Goal: Task Accomplishment & Management: Use online tool/utility

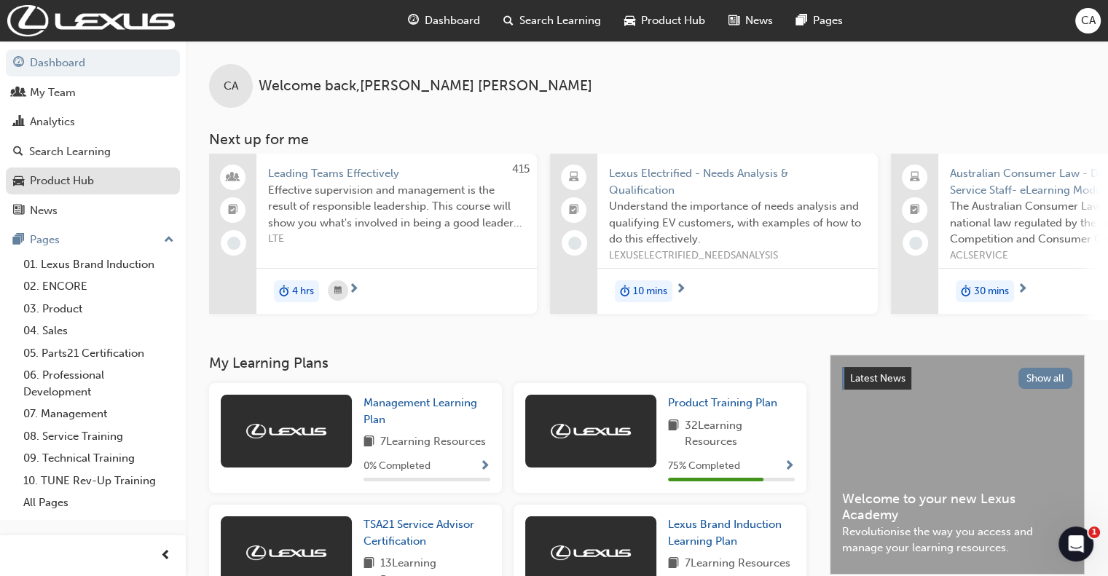
click at [82, 183] on div "Product Hub" at bounding box center [62, 181] width 64 height 17
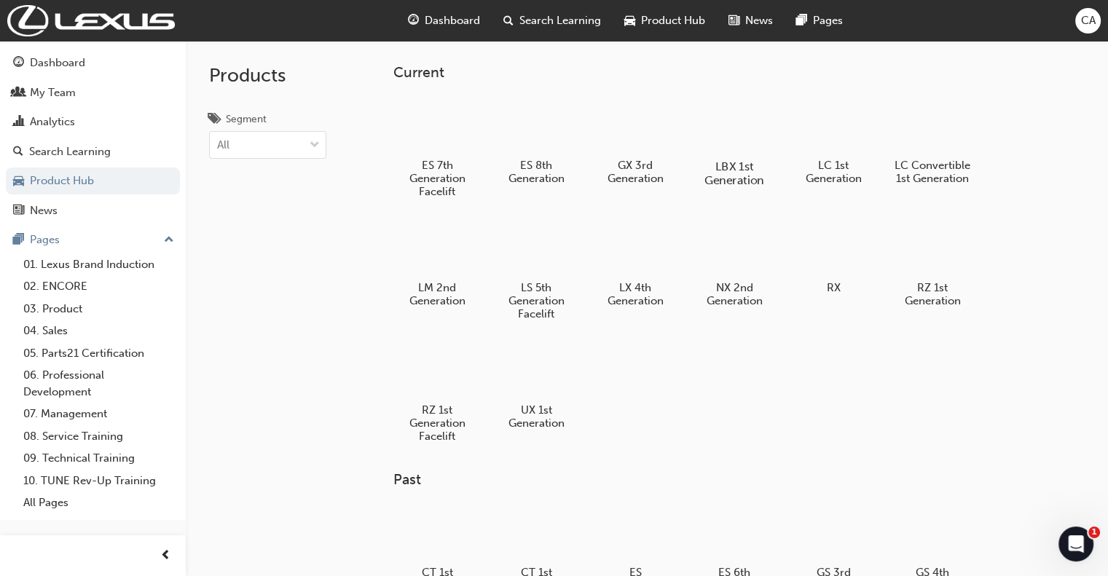
click at [739, 129] on div at bounding box center [734, 124] width 81 height 58
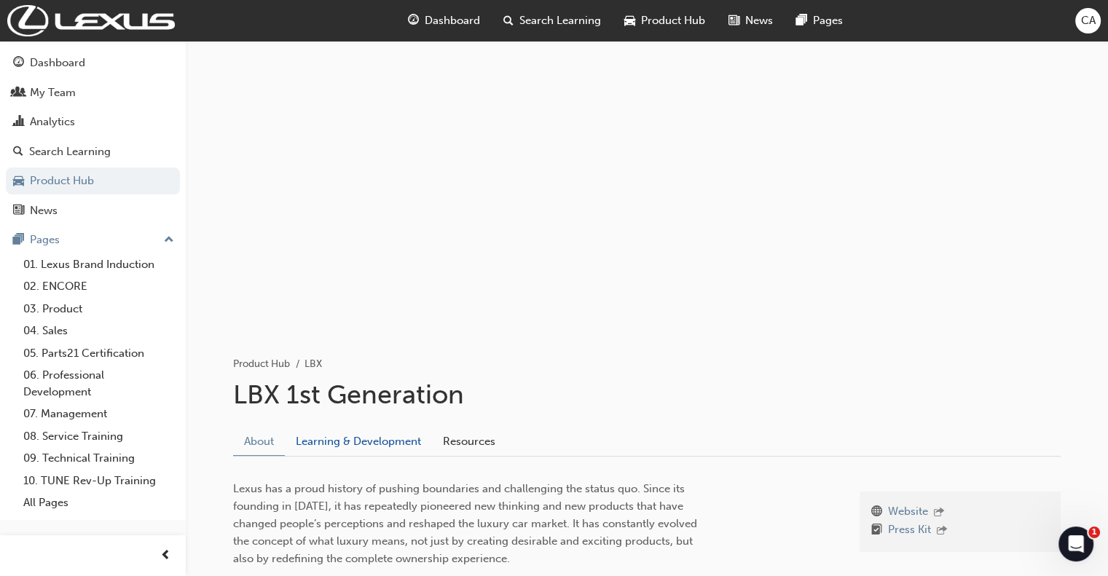
click at [395, 436] on link "Learning & Development" at bounding box center [358, 442] width 147 height 28
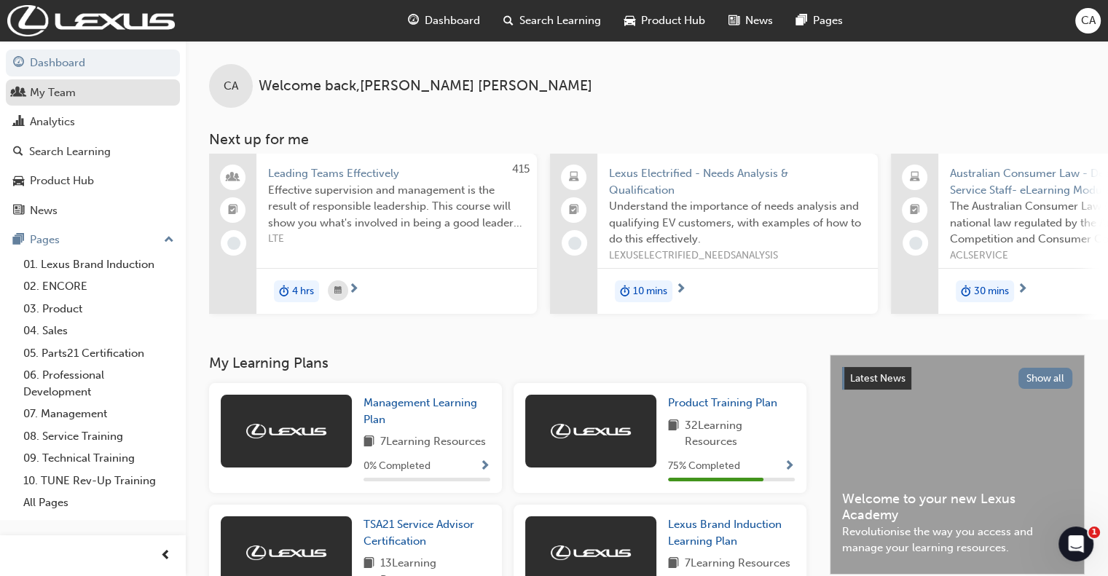
click at [44, 98] on div "My Team" at bounding box center [53, 93] width 46 height 17
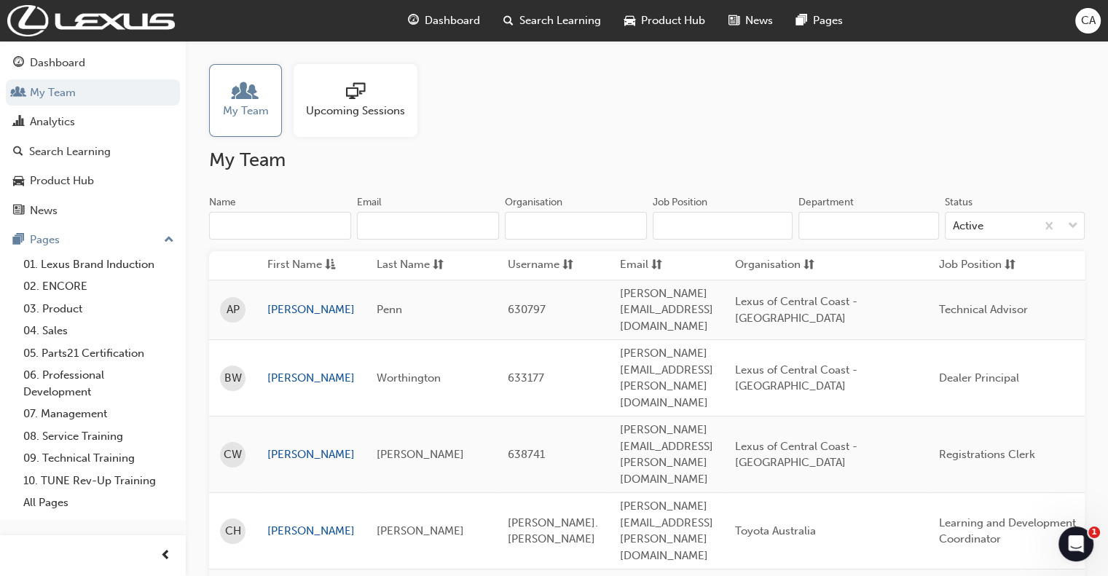
click at [816, 223] on input "Department" at bounding box center [868, 226] width 140 height 28
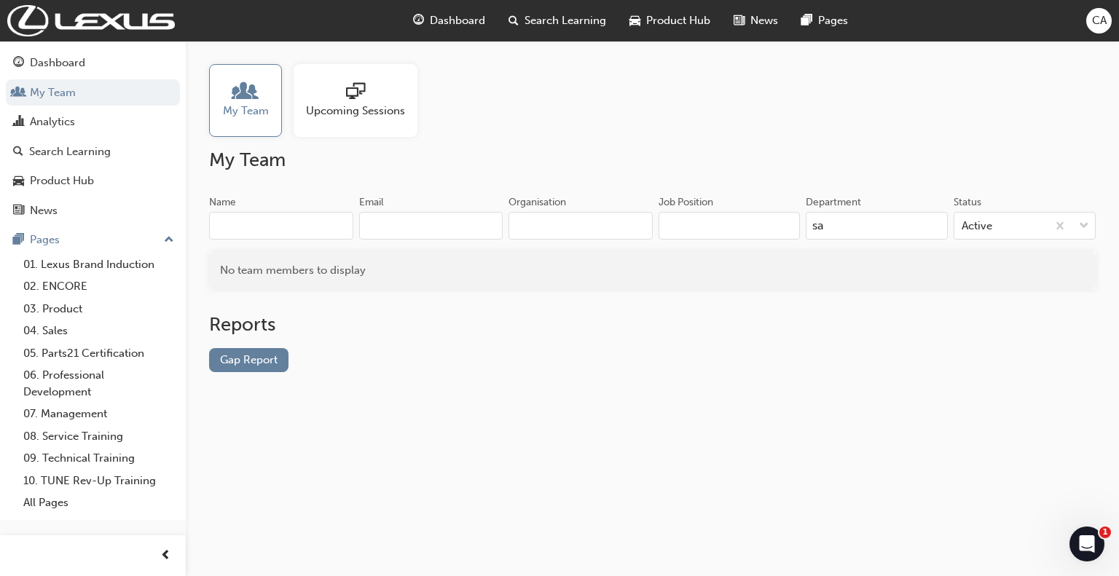
type input "s"
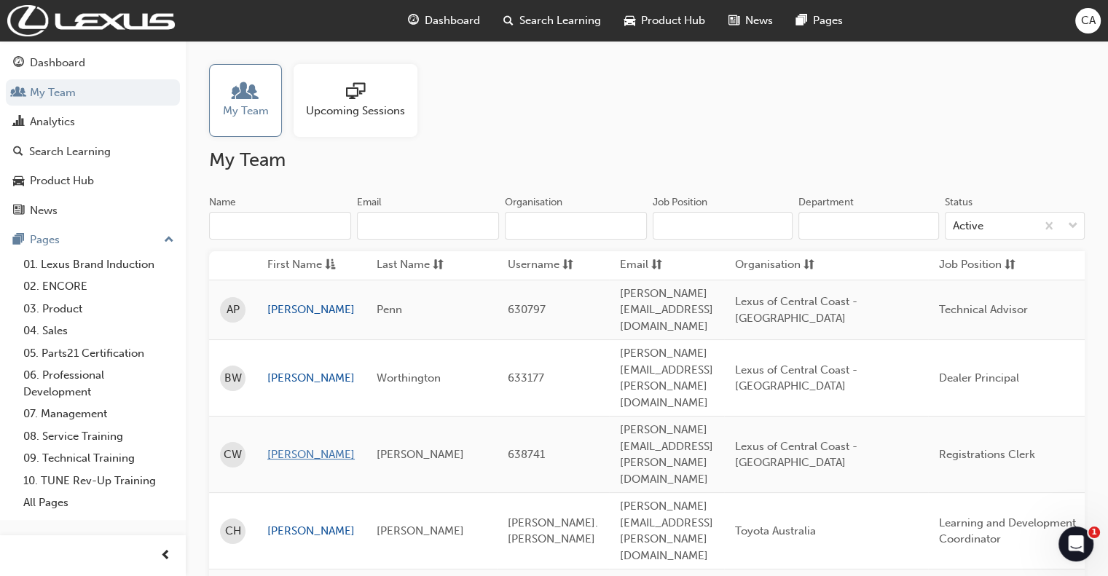
click at [276, 447] on link "[PERSON_NAME]" at bounding box center [310, 455] width 87 height 17
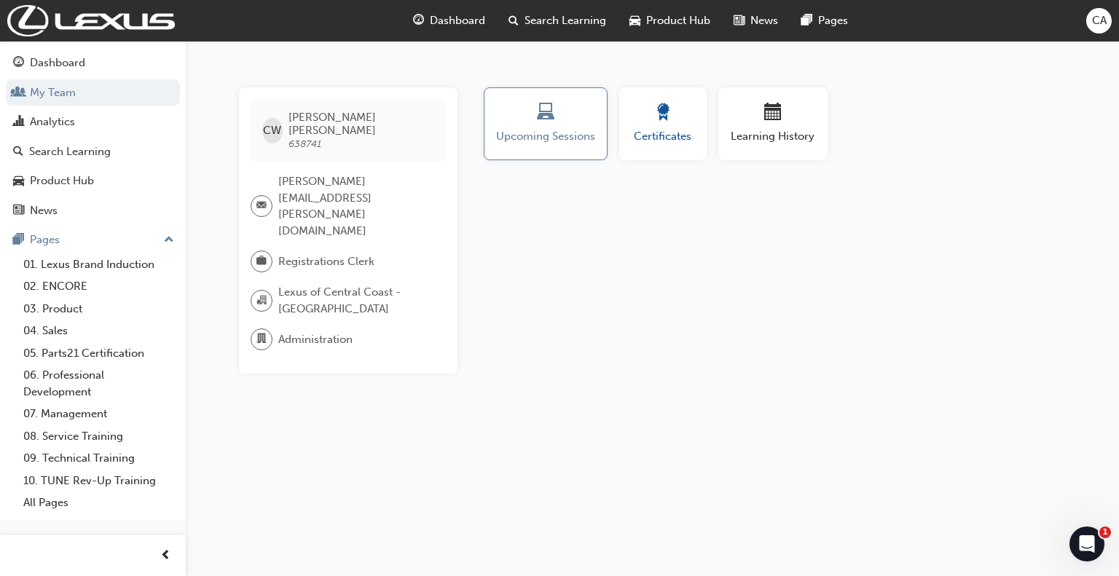
click at [665, 113] on span "award-icon" at bounding box center [662, 113] width 17 height 20
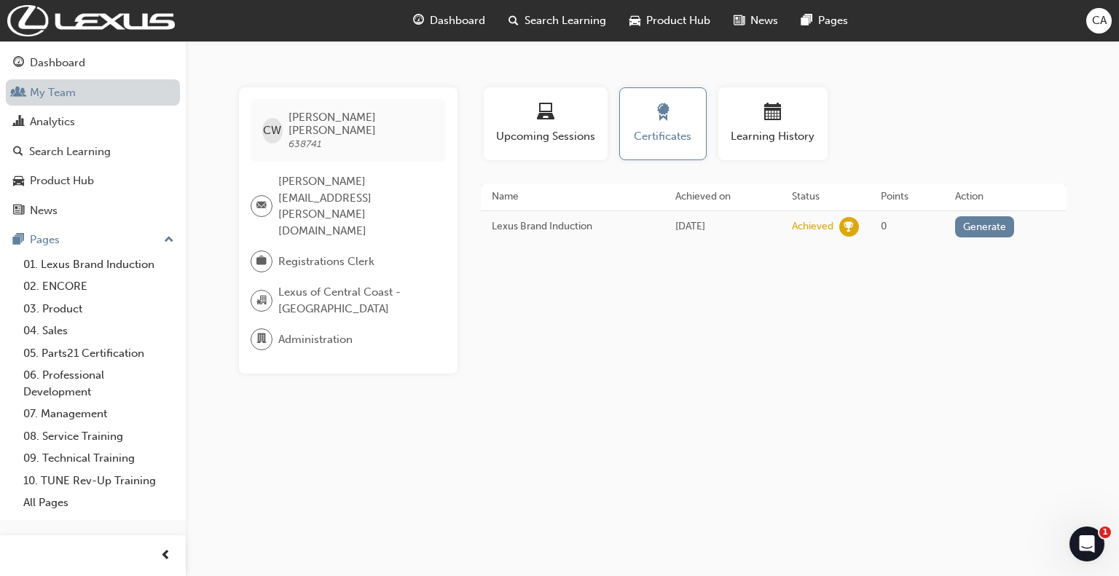
click at [67, 90] on link "My Team" at bounding box center [93, 92] width 174 height 27
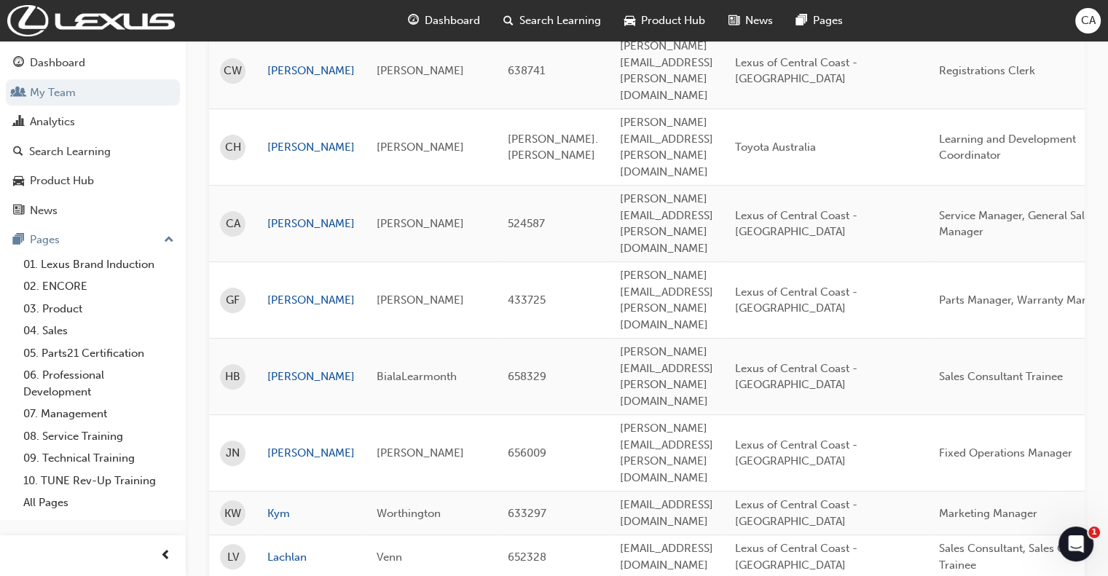
scroll to position [504, 0]
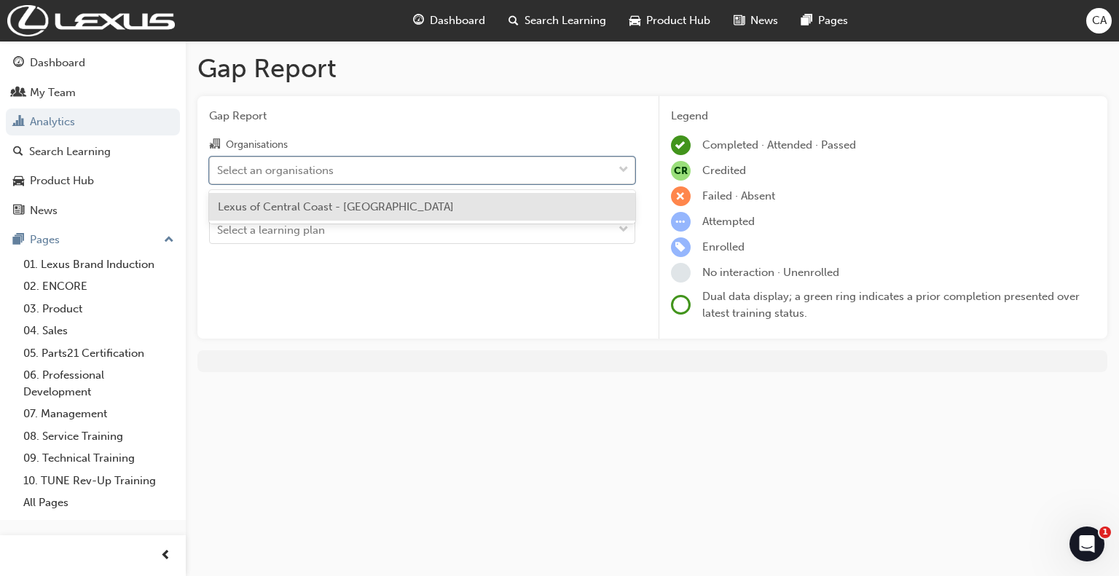
click at [402, 170] on div "Select an organisations" at bounding box center [411, 169] width 403 height 25
click at [219, 170] on input "Organisations option Lexus of Central Coast - SOMERSBY focused, 1 of 1. 1 resul…" at bounding box center [217, 169] width 1 height 12
click at [375, 203] on span "Lexus of Central Coast - [GEOGRAPHIC_DATA]" at bounding box center [336, 206] width 236 height 13
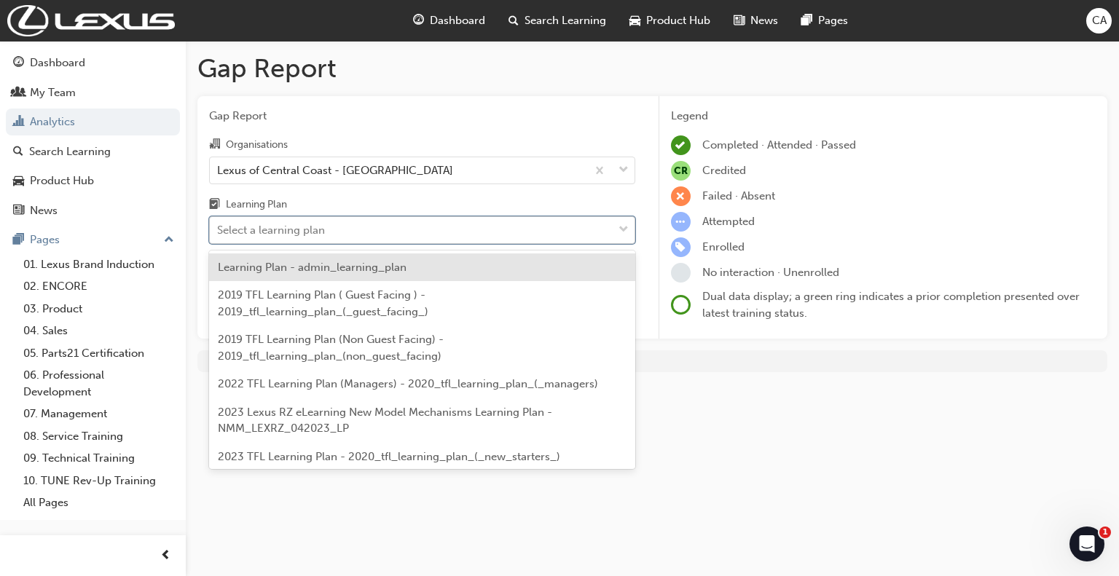
click at [374, 235] on div "Select a learning plan" at bounding box center [411, 230] width 403 height 25
click at [219, 235] on input "Learning Plan option Learning Plan - admin_learning_plan focused, 1 of 152. 152…" at bounding box center [217, 230] width 1 height 12
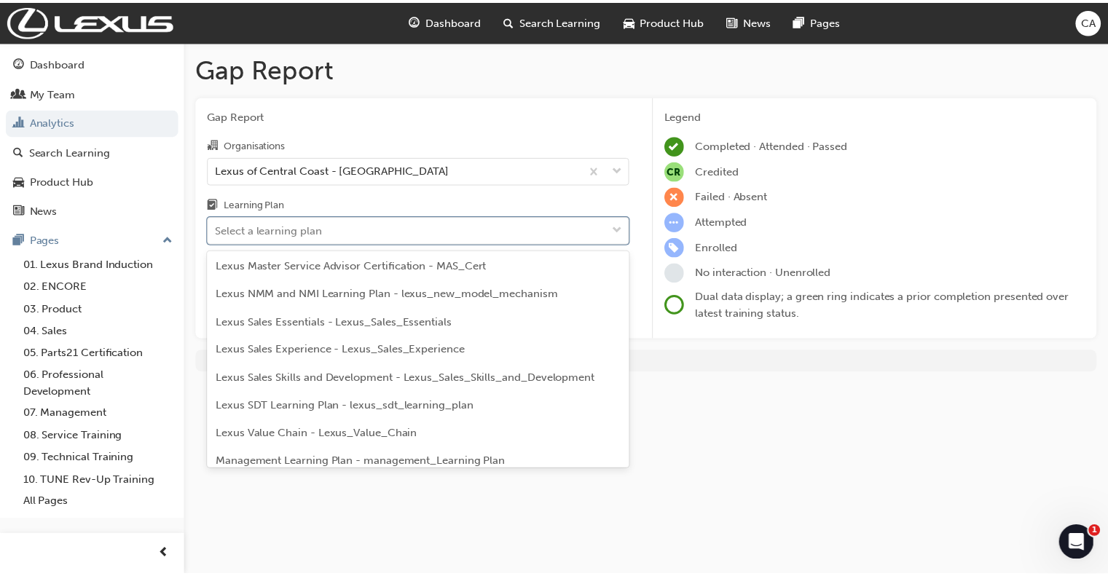
scroll to position [2541, 0]
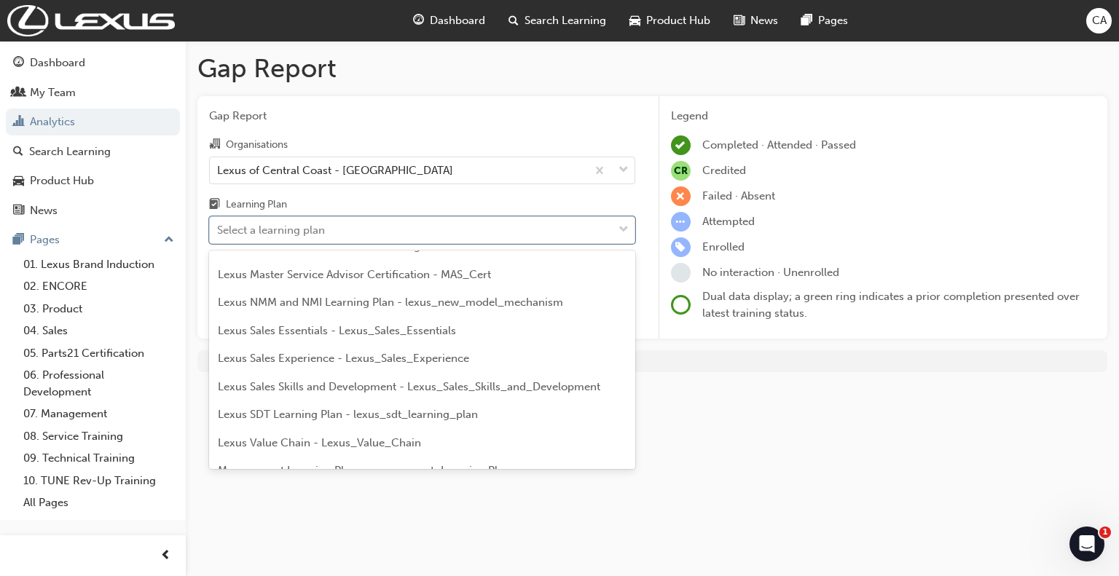
click at [364, 197] on span "Lexus Brand Induction Learning Plan - lexus_brand_induction" at bounding box center [375, 190] width 314 height 13
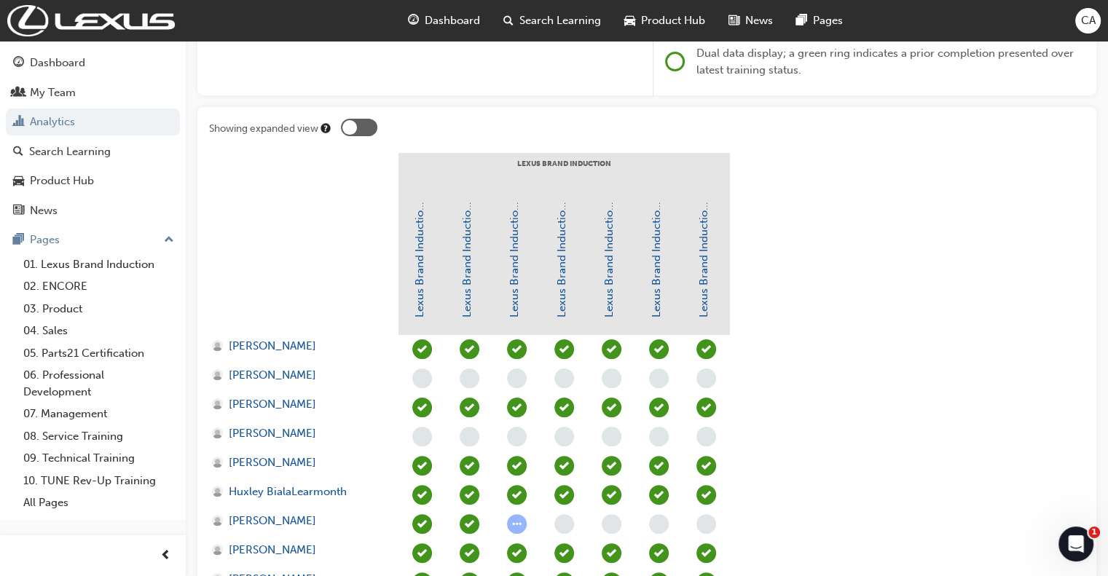
scroll to position [243, 0]
click at [357, 128] on div at bounding box center [359, 127] width 36 height 17
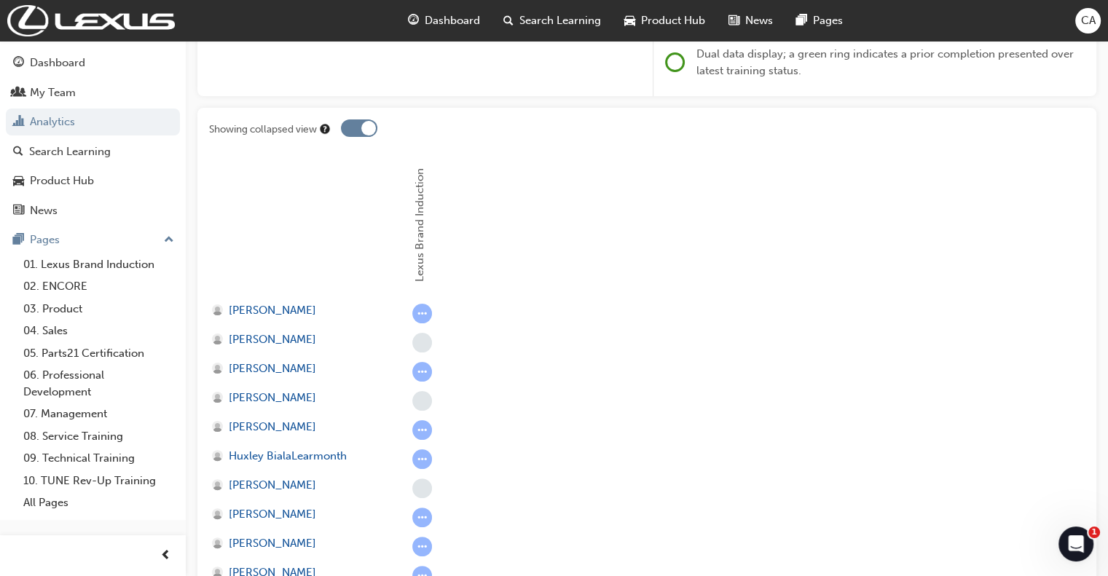
click at [357, 128] on div at bounding box center [359, 127] width 36 height 17
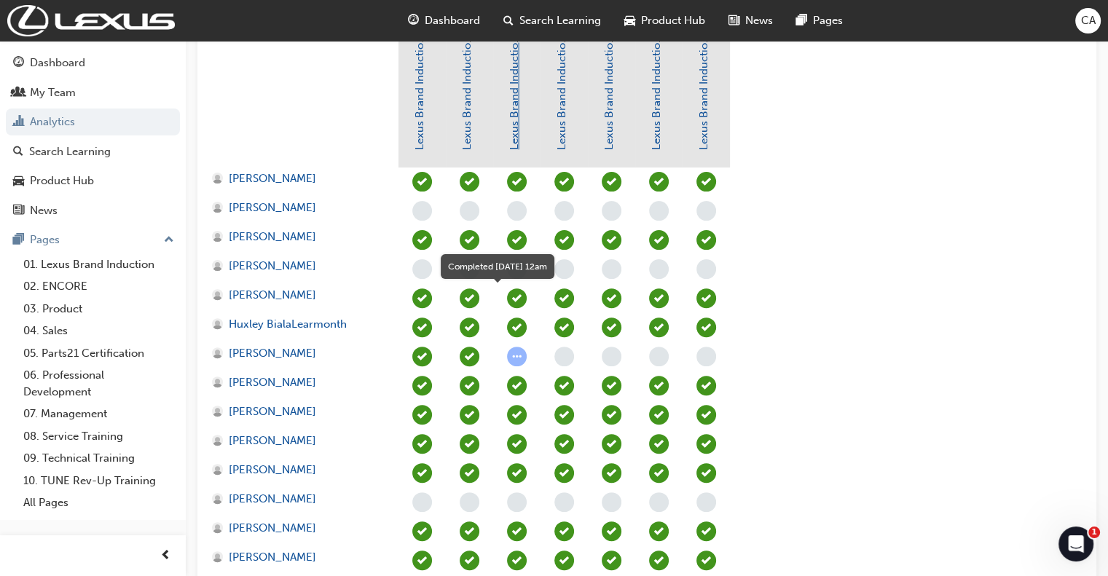
scroll to position [410, 0]
